Goal: Register for event/course

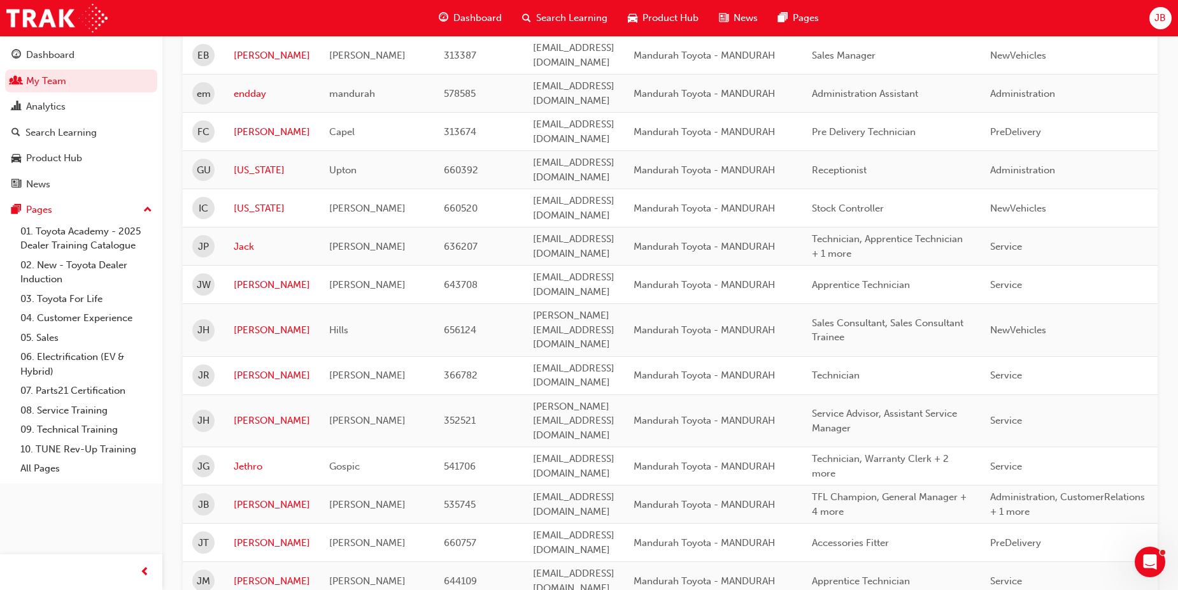
scroll to position [955, 0]
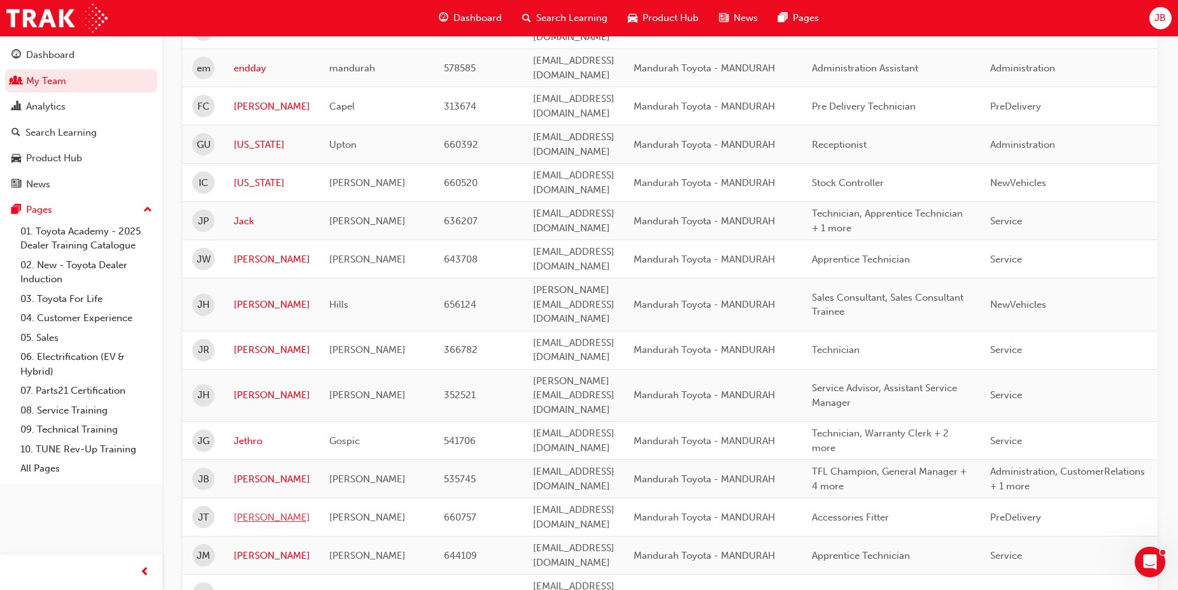
click at [247, 510] on link "[PERSON_NAME]" at bounding box center [272, 517] width 76 height 15
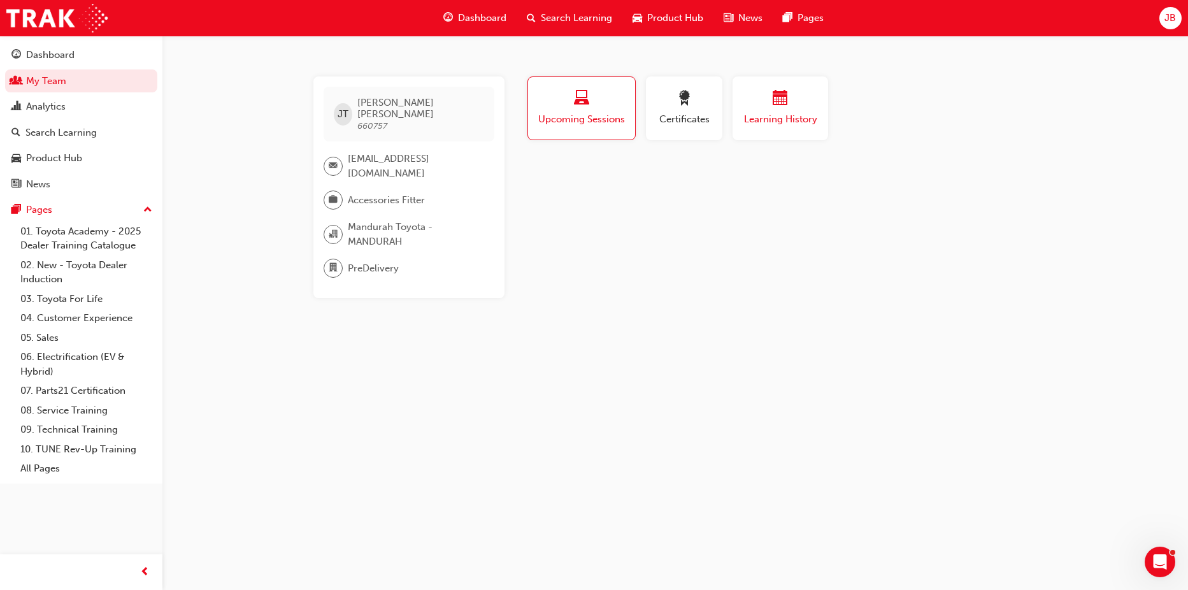
click at [755, 104] on div "button" at bounding box center [780, 100] width 76 height 20
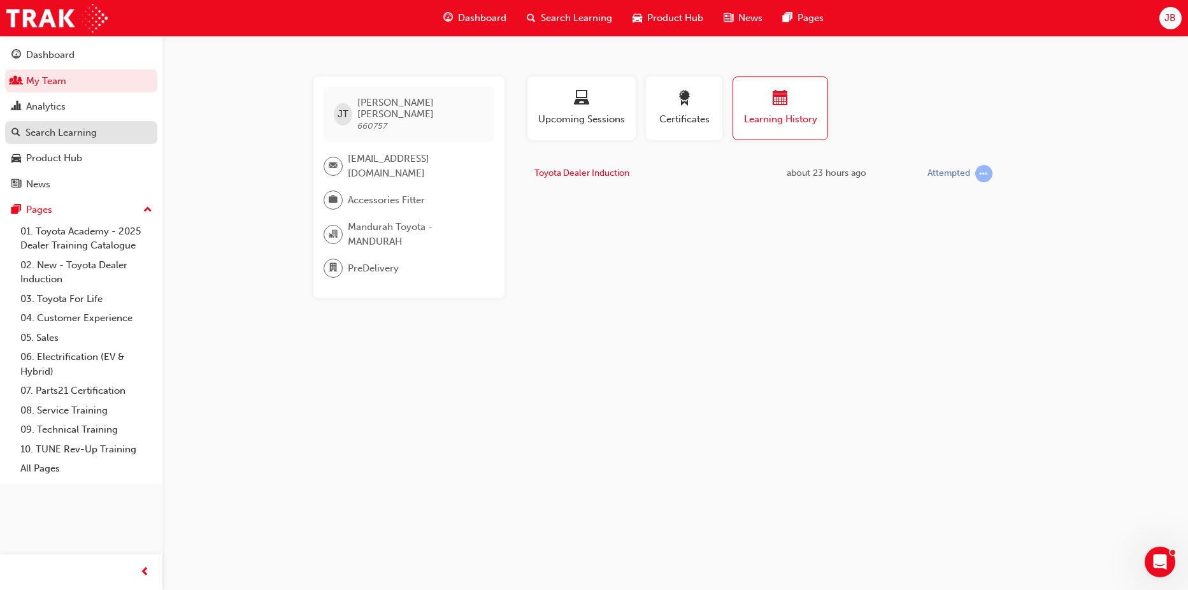
click at [58, 127] on div "Search Learning" at bounding box center [60, 132] width 71 height 15
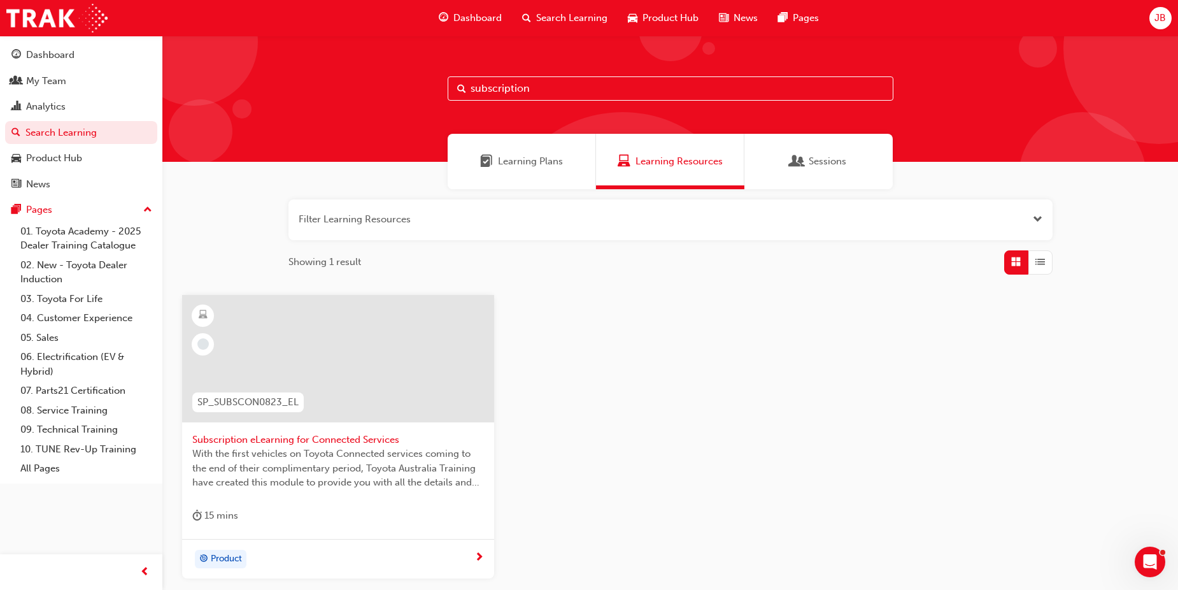
click at [500, 87] on input "subscription" at bounding box center [671, 88] width 446 height 24
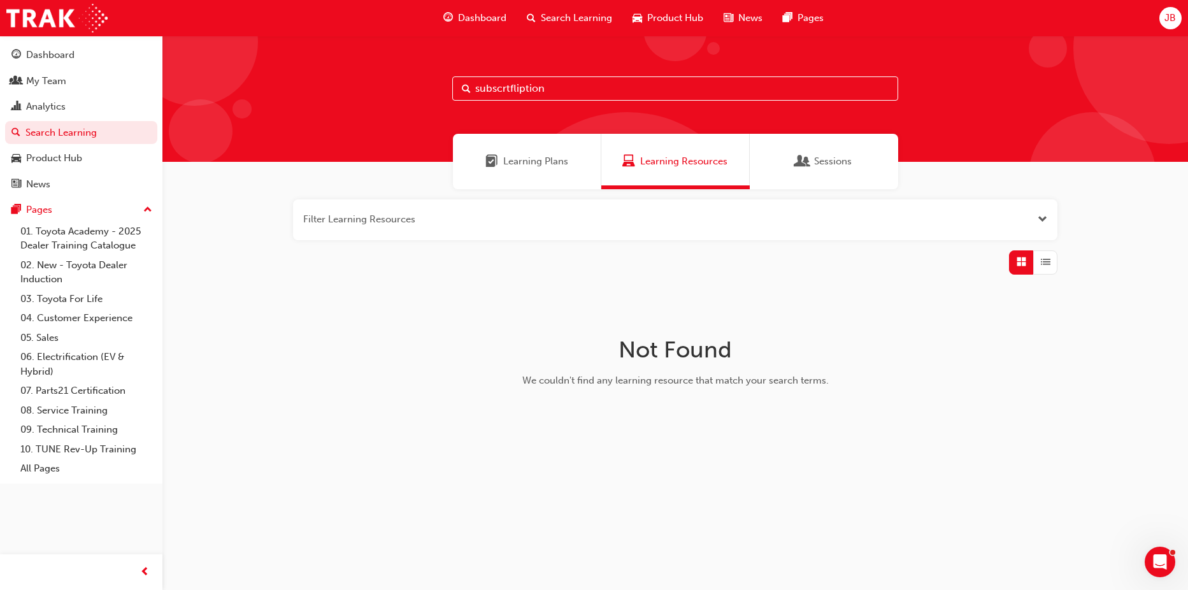
drag, startPoint x: 556, startPoint y: 87, endPoint x: 432, endPoint y: 91, distance: 124.3
click at [432, 91] on div "subscrtfliption" at bounding box center [674, 99] width 1025 height 126
type input "tfl"
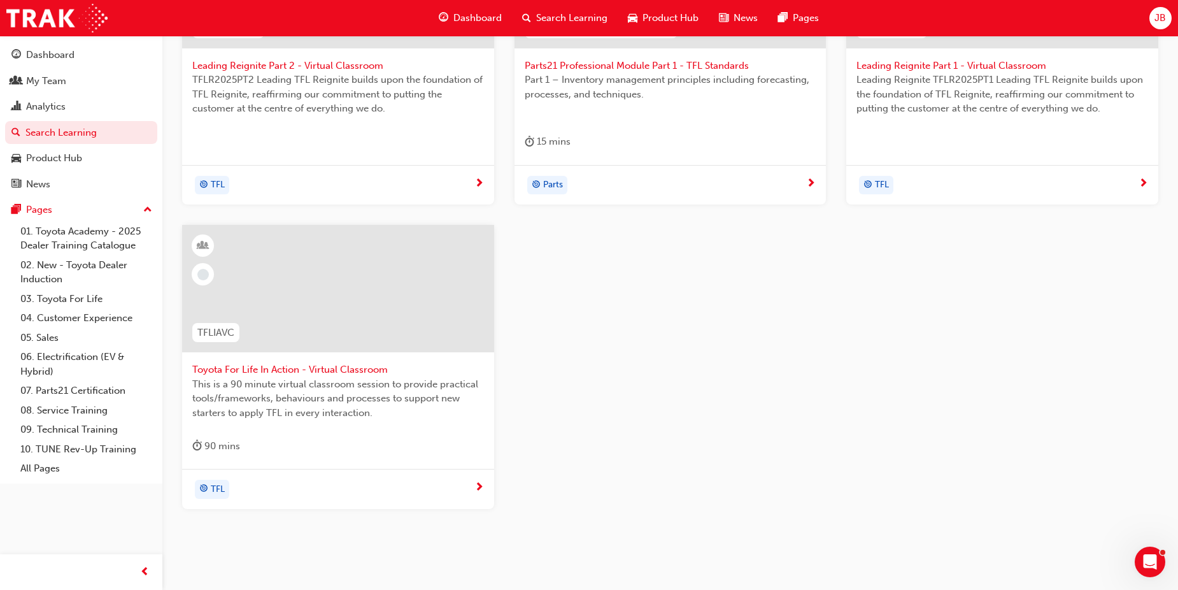
scroll to position [382, 0]
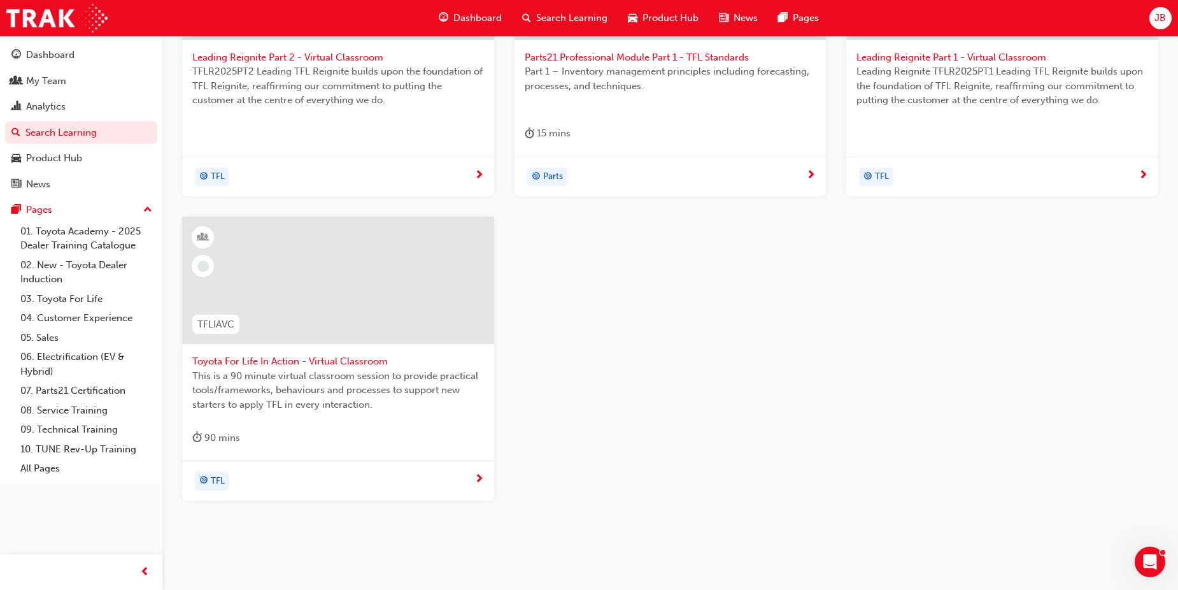
click at [293, 398] on span "This is a 90 minute virtual classroom session to provide practical tools/framew…" at bounding box center [338, 390] width 292 height 43
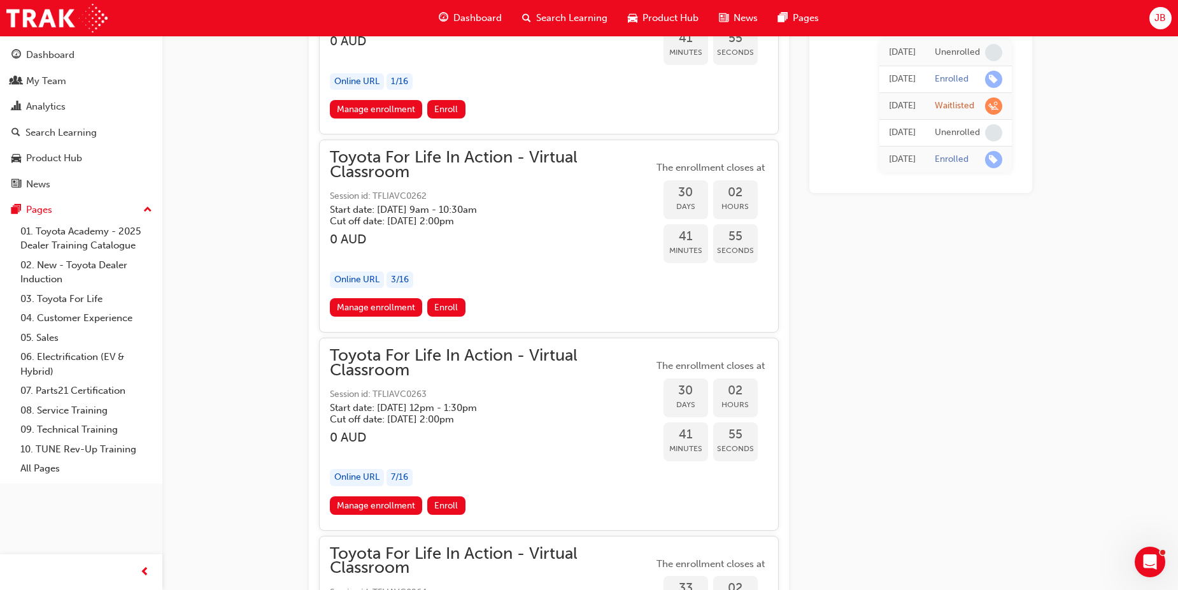
scroll to position [13401, 0]
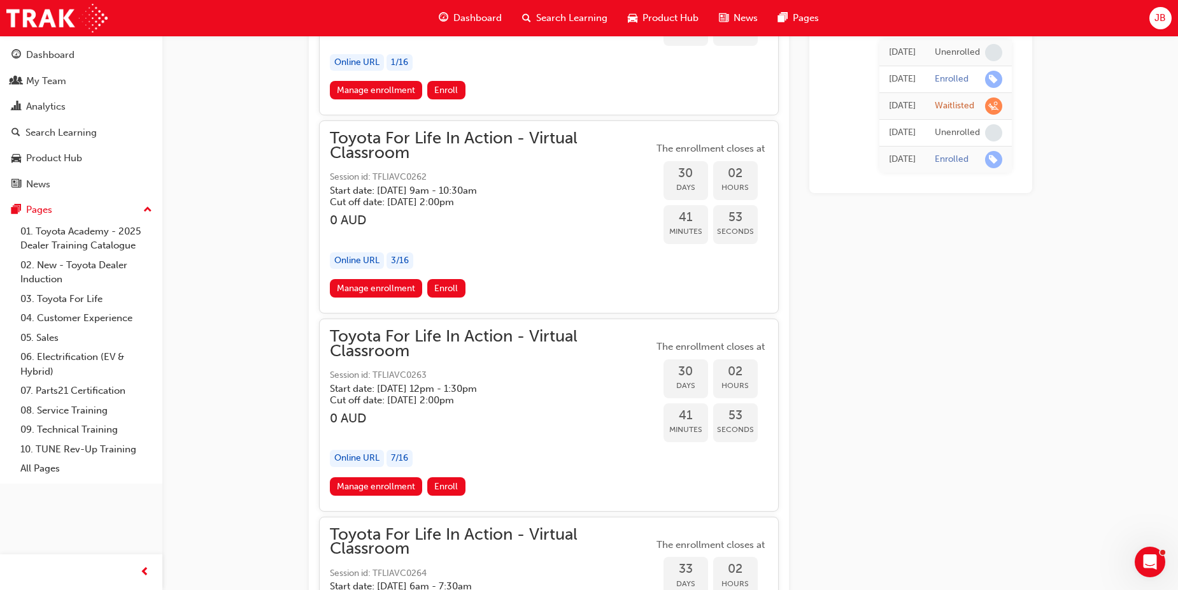
click at [390, 487] on link "Manage enrollment" at bounding box center [376, 486] width 93 height 18
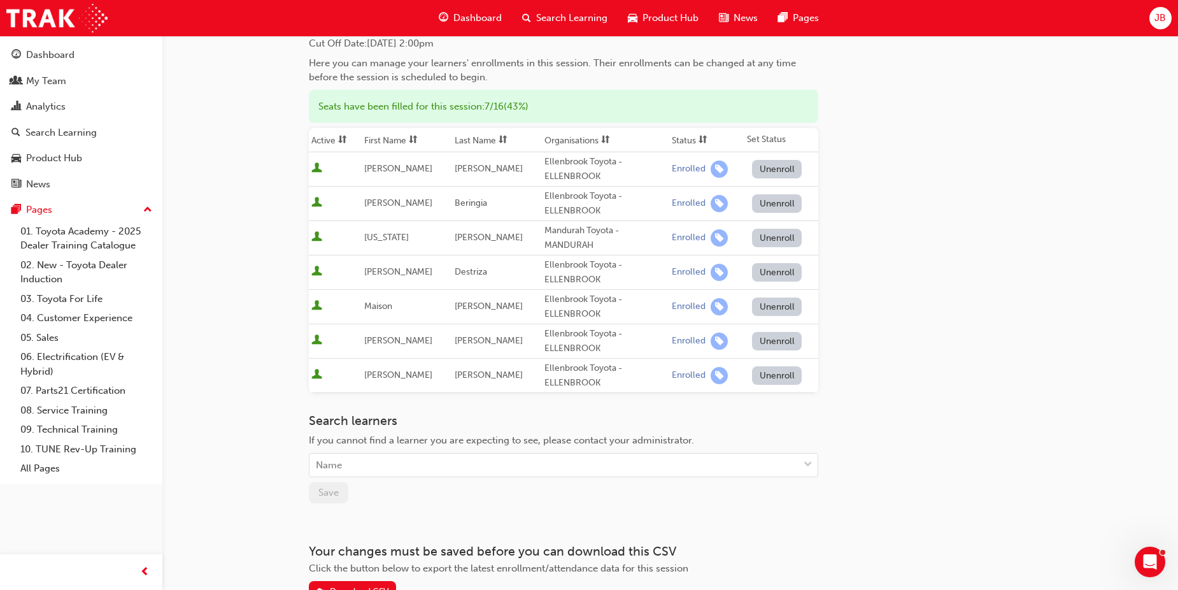
scroll to position [191, 0]
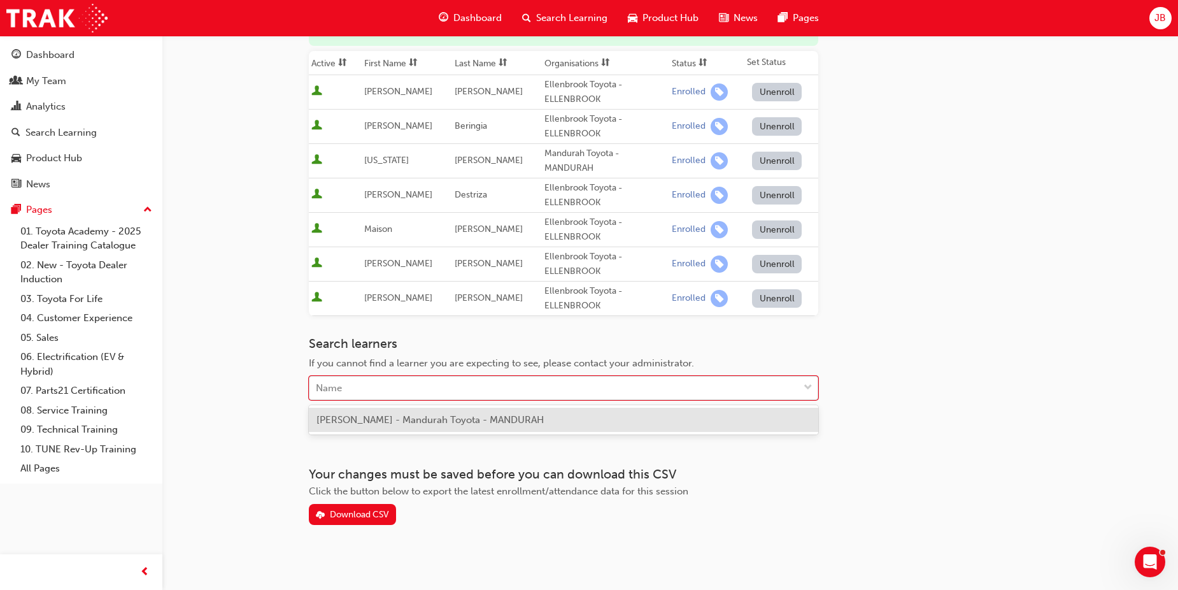
click at [407, 383] on div "Name" at bounding box center [554, 388] width 489 height 22
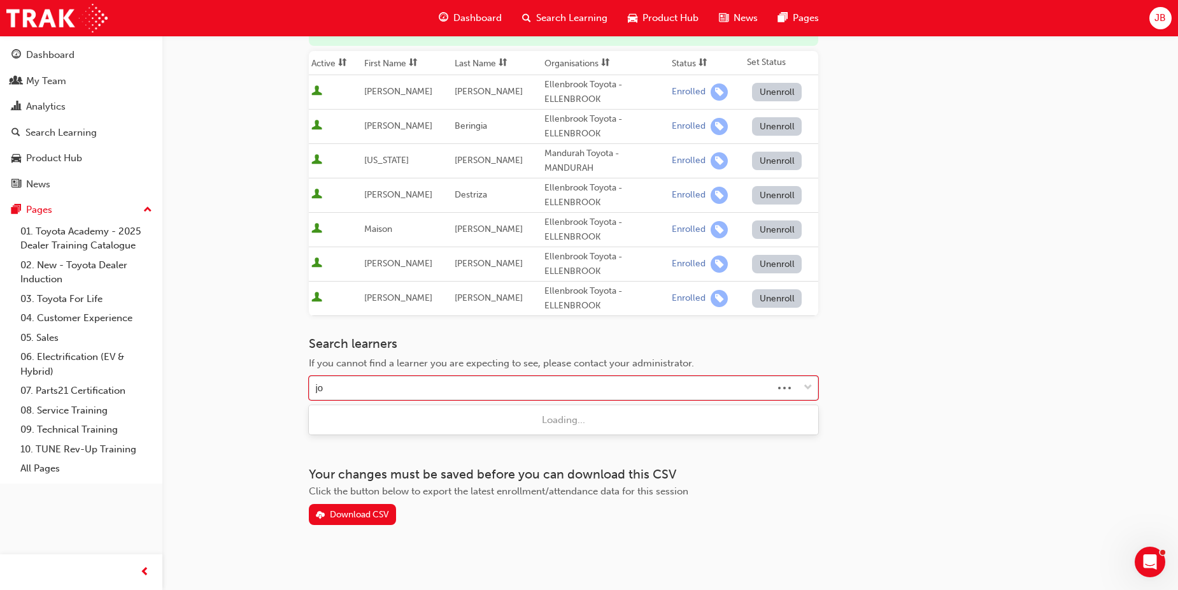
type input "joa"
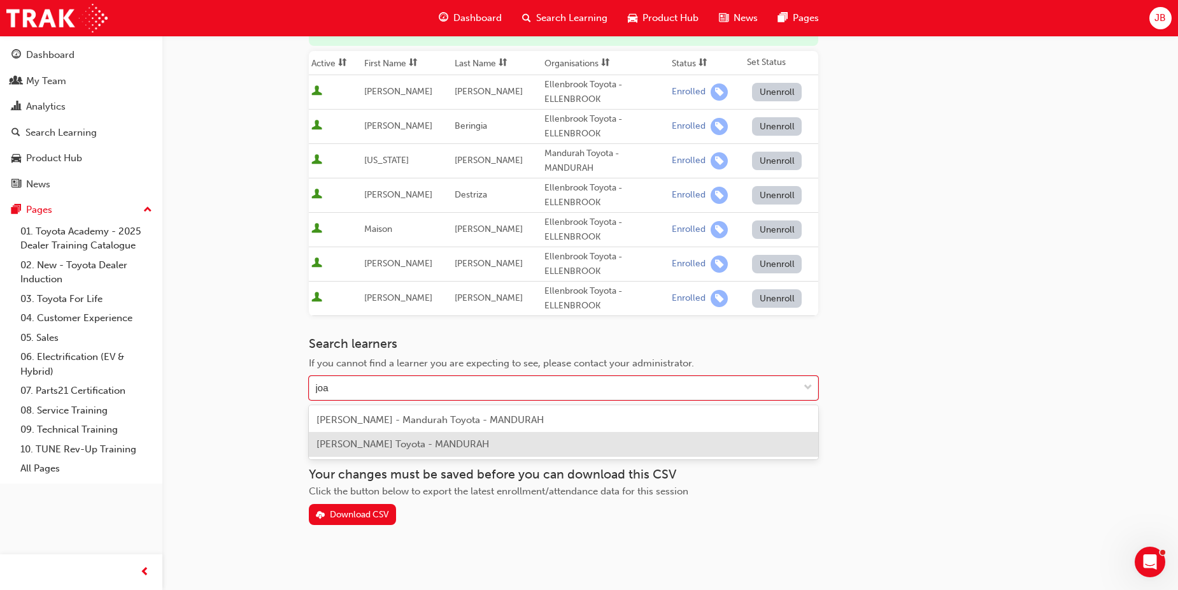
click at [402, 436] on div "[PERSON_NAME] Toyota - MANDURAH" at bounding box center [564, 444] width 510 height 25
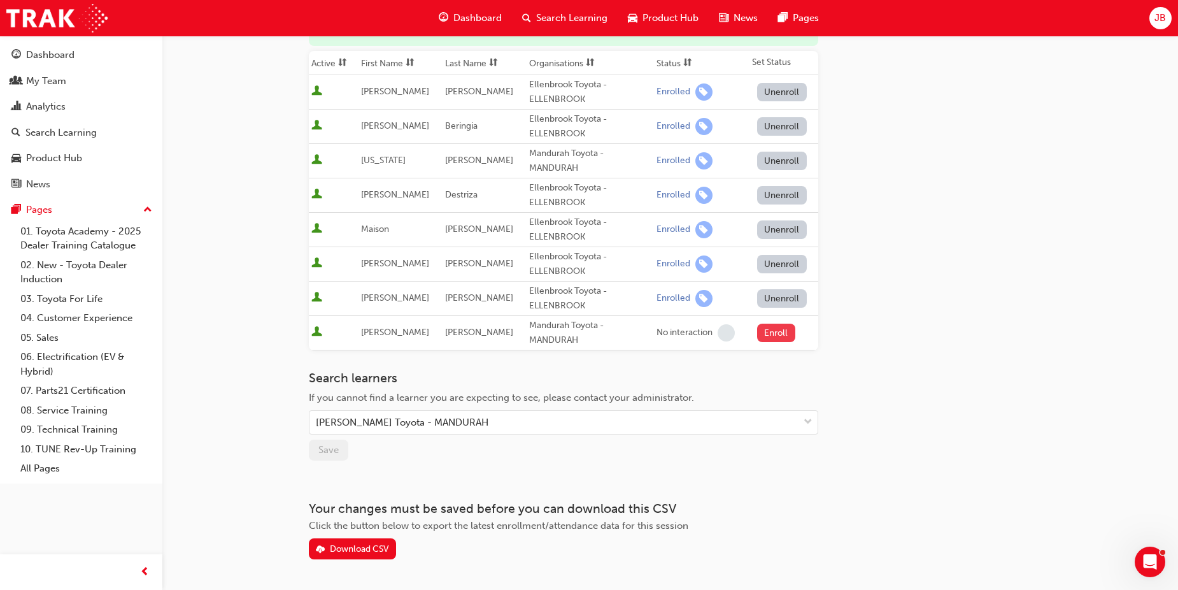
click at [775, 332] on button "Enroll" at bounding box center [776, 333] width 38 height 18
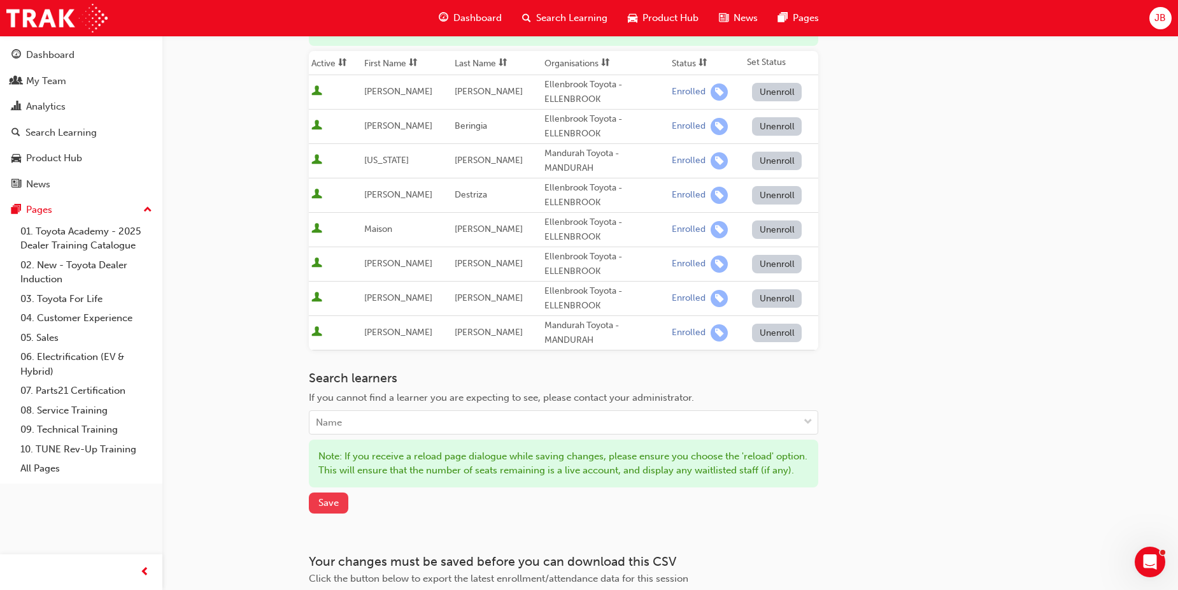
click at [320, 508] on span "Save" at bounding box center [328, 502] width 20 height 11
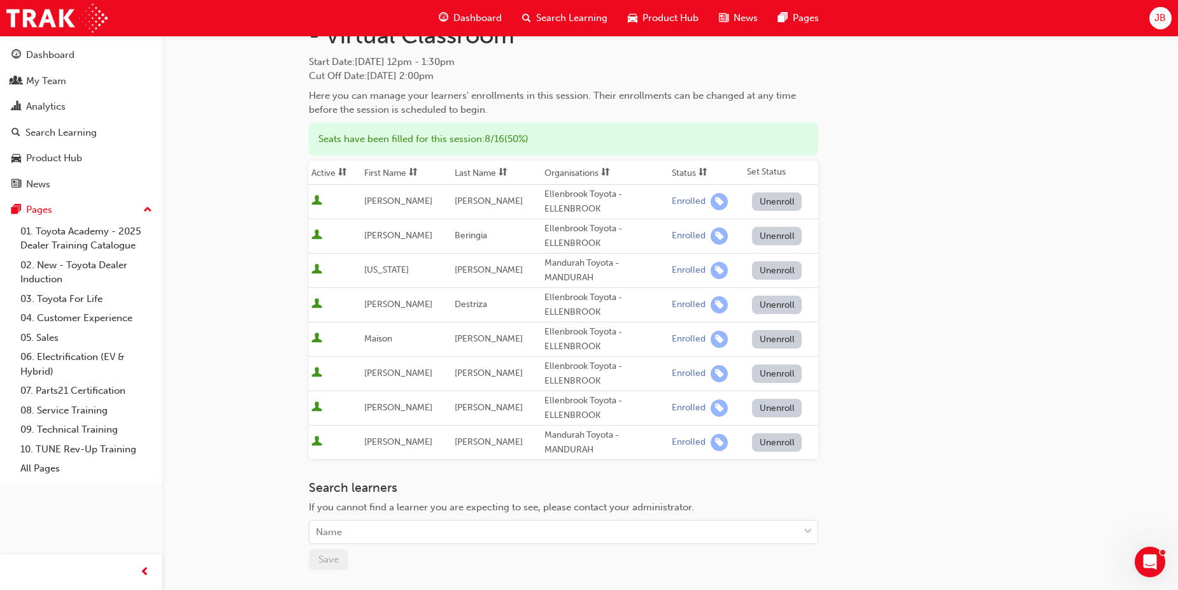
scroll to position [64, 0]
